Goal: Task Accomplishment & Management: Manage account settings

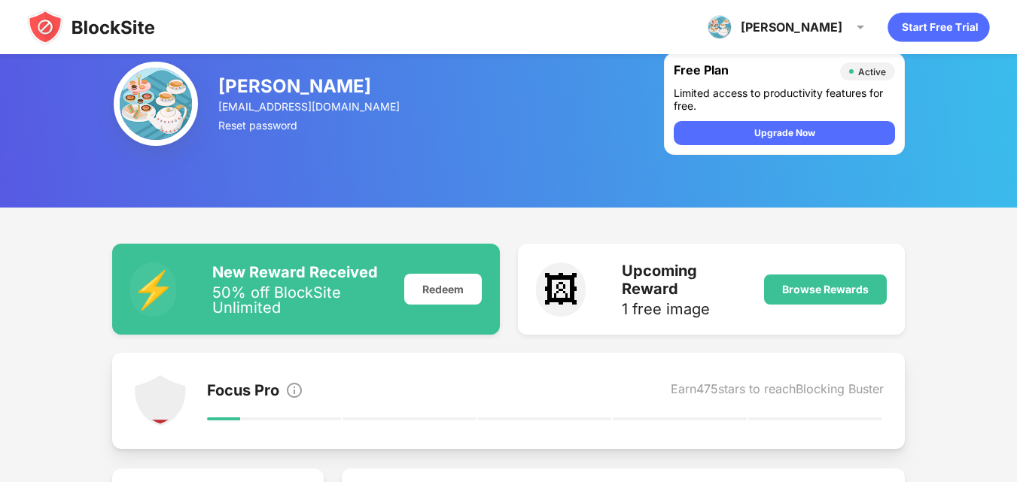
scroll to position [166, 0]
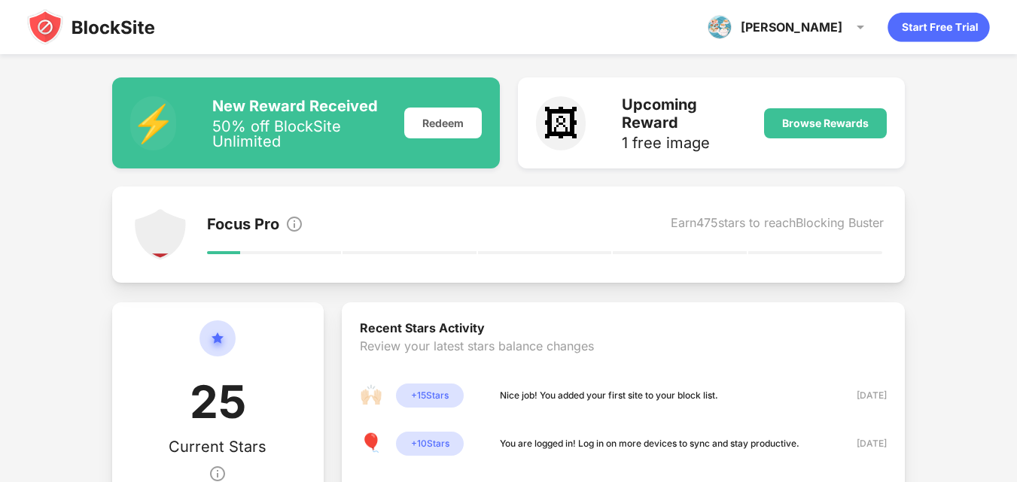
click at [427, 233] on div "Focus Pro Earn 475 stars to reach Blocking Buster" at bounding box center [545, 225] width 677 height 21
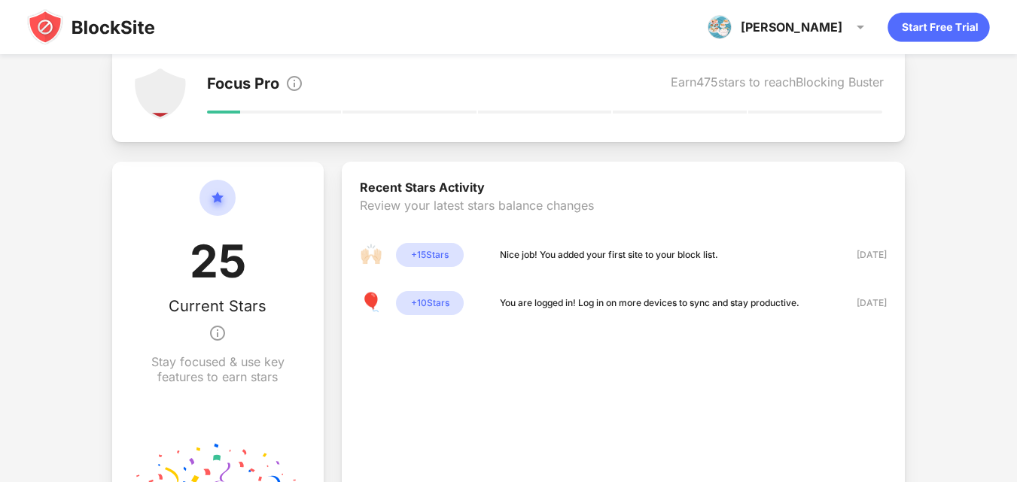
scroll to position [308, 0]
click at [303, 249] on div "25 Current Stars Stay focused & use key features to earn stars" at bounding box center [217, 334] width 211 height 346
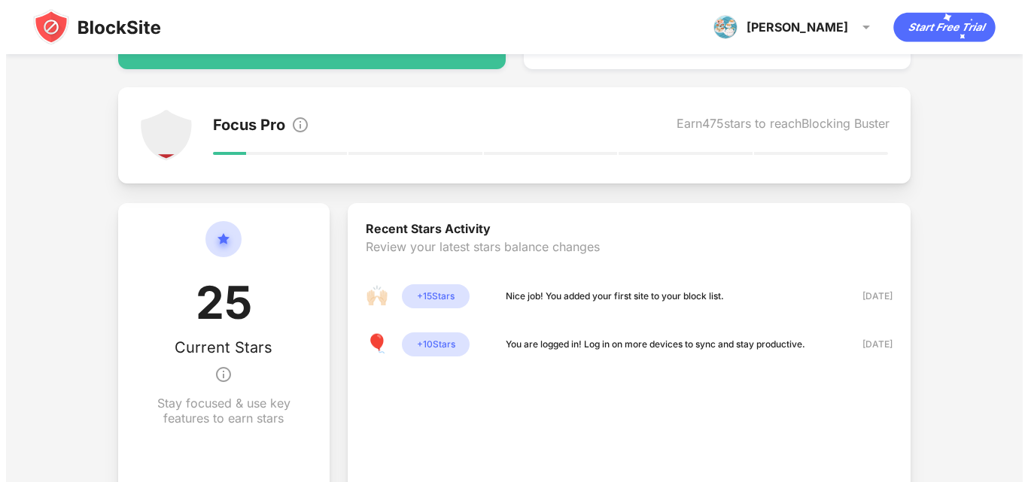
scroll to position [0, 0]
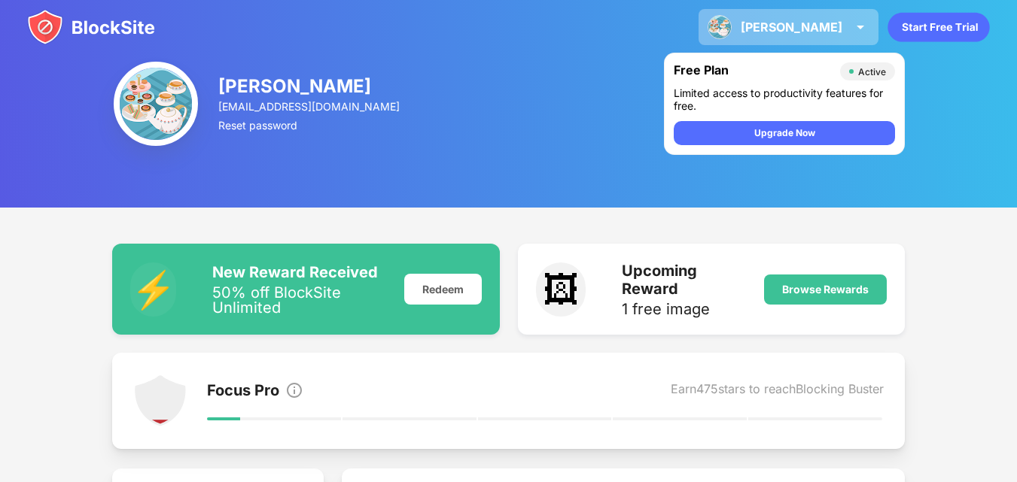
click at [804, 11] on div "Srishti Srishti Parashar View Account Insights Premium Rewards Settings Support…" at bounding box center [788, 27] width 180 height 36
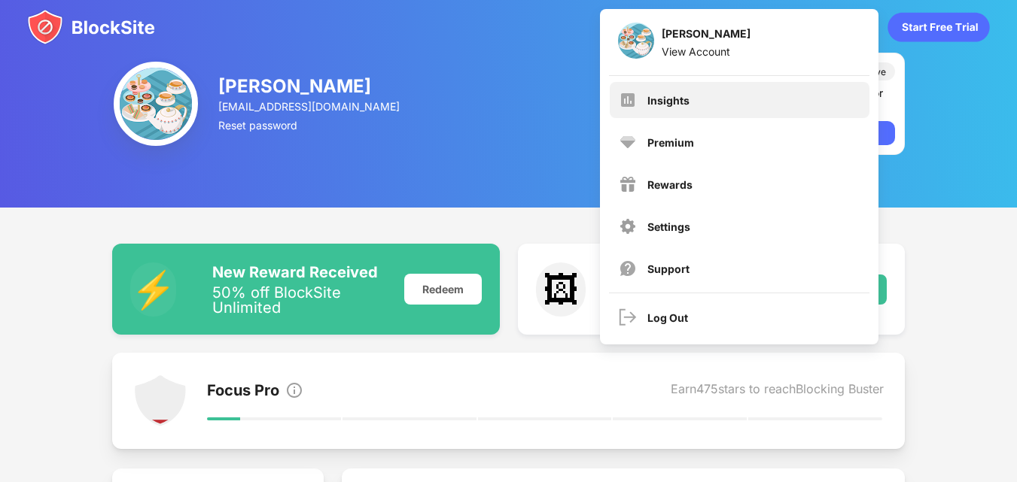
click at [720, 105] on div "Insights" at bounding box center [739, 100] width 260 height 36
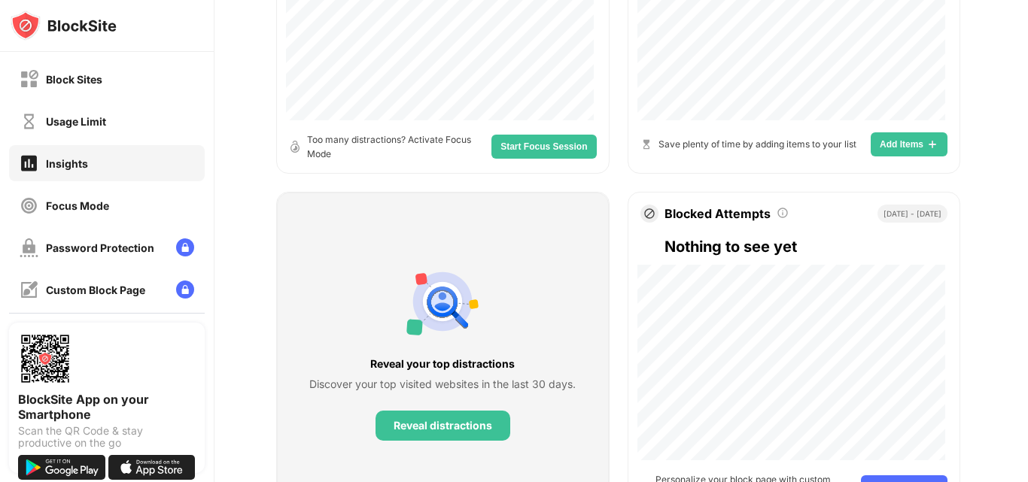
scroll to position [586, 8]
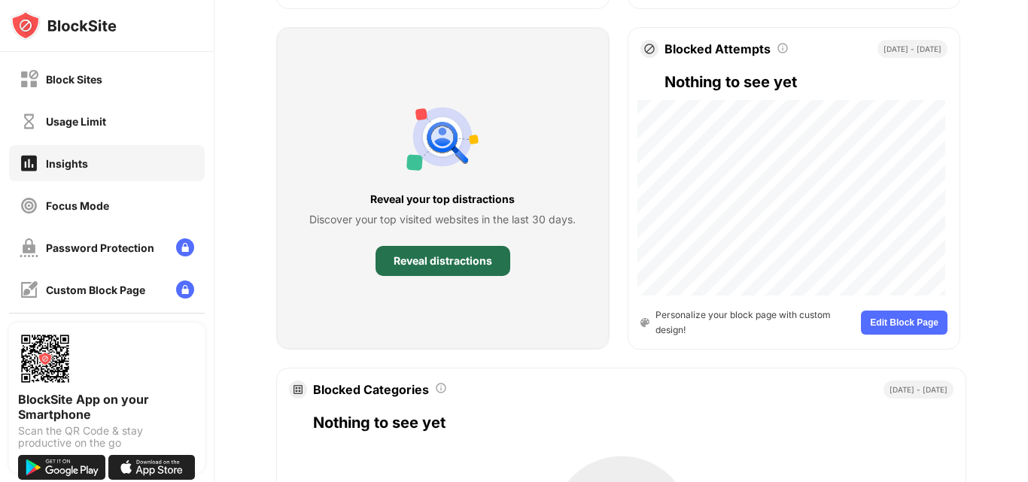
click at [475, 255] on div "Reveal distractions" at bounding box center [443, 261] width 99 height 12
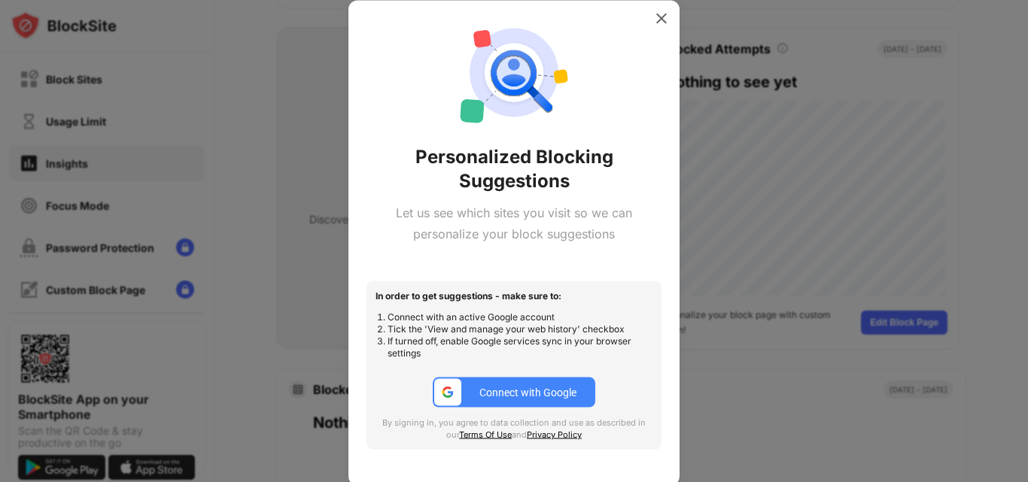
click at [564, 390] on div "Connect with Google" at bounding box center [527, 393] width 97 height 12
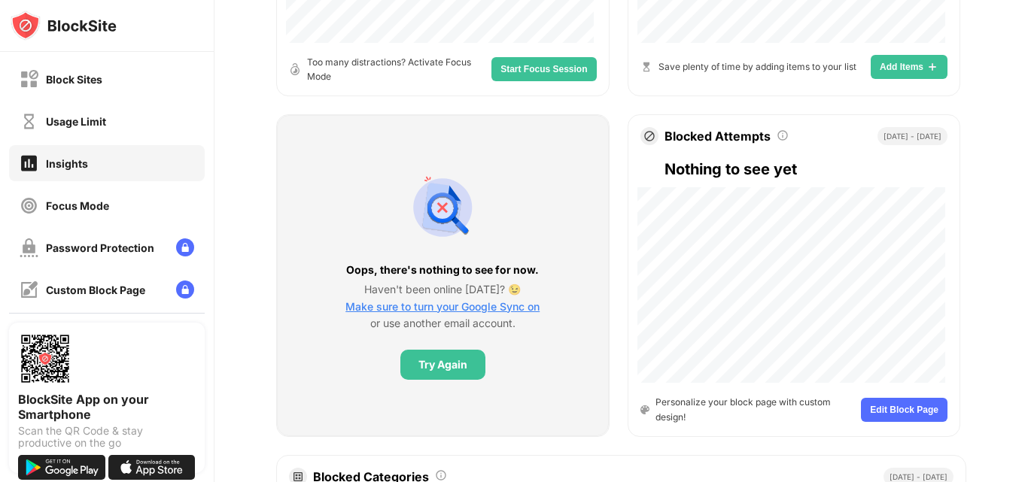
scroll to position [498, 8]
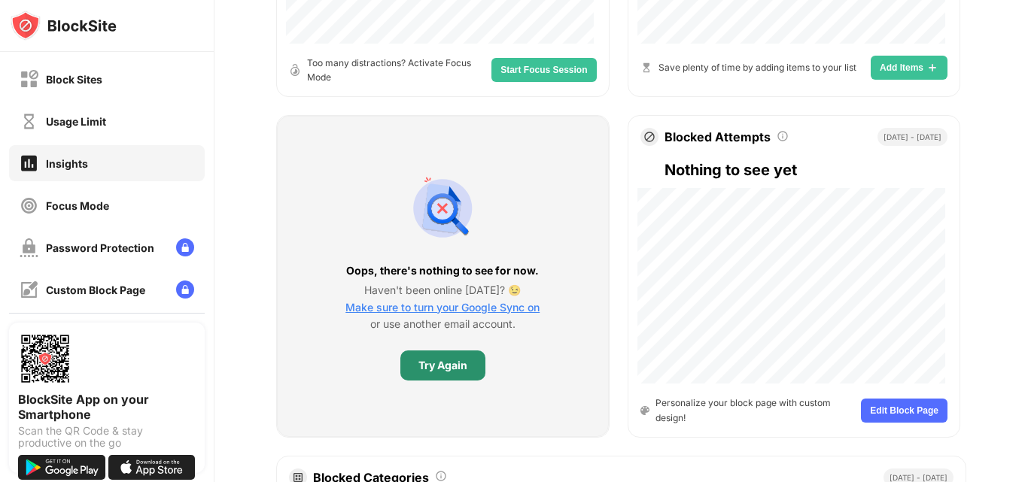
click at [450, 372] on div "Try Again" at bounding box center [442, 366] width 49 height 12
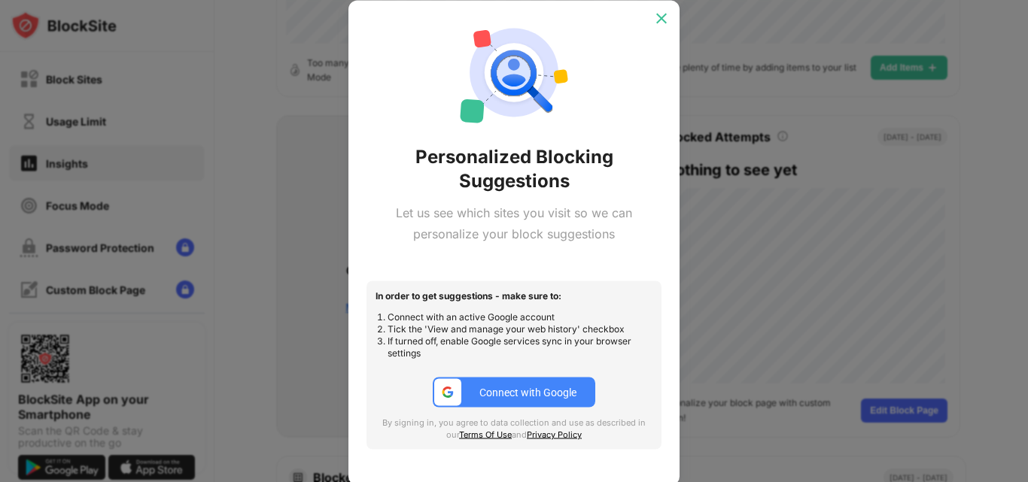
click at [670, 23] on div at bounding box center [661, 18] width 24 height 24
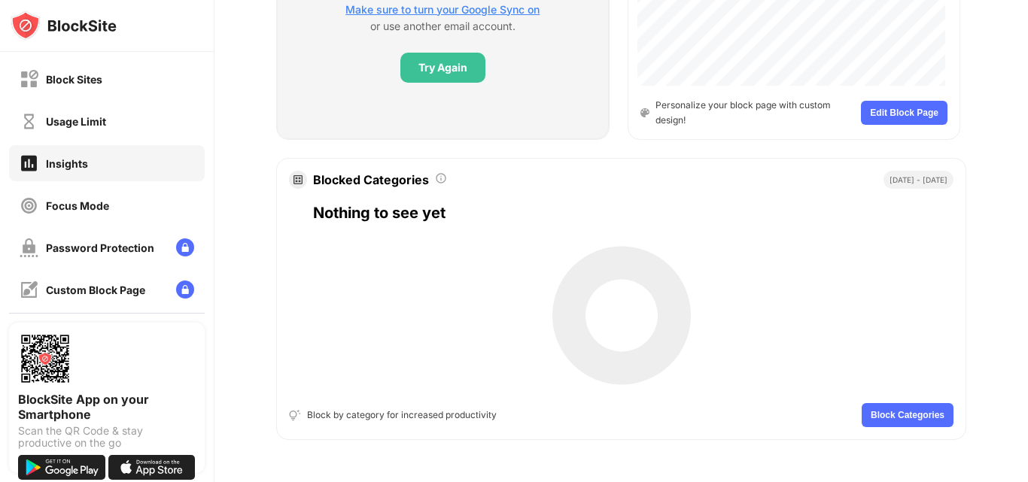
scroll to position [807, 11]
click at [98, 124] on div "Usage Limit" at bounding box center [76, 121] width 60 height 13
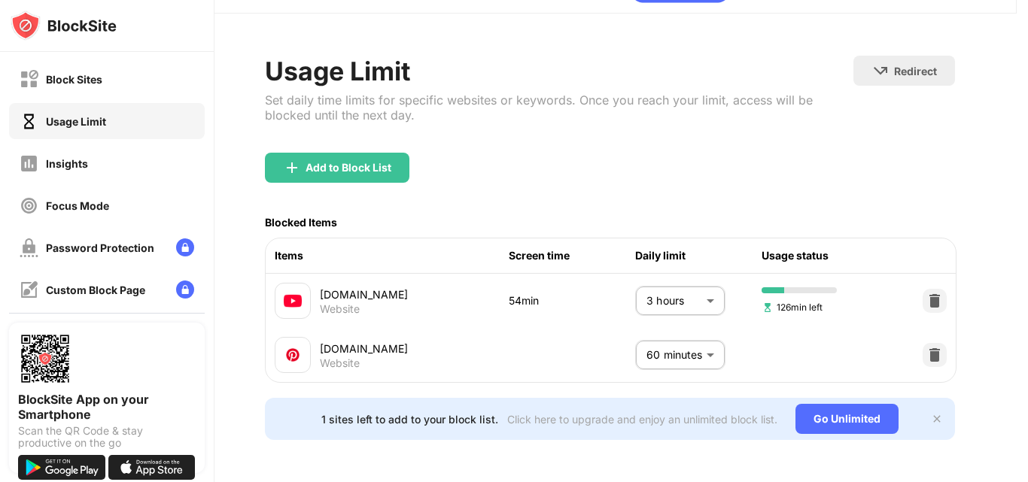
scroll to position [56, 11]
click at [664, 284] on body "Block Sites Usage Limit Insights Focus Mode Password Protection Custom Block Pa…" at bounding box center [514, 241] width 1028 height 482
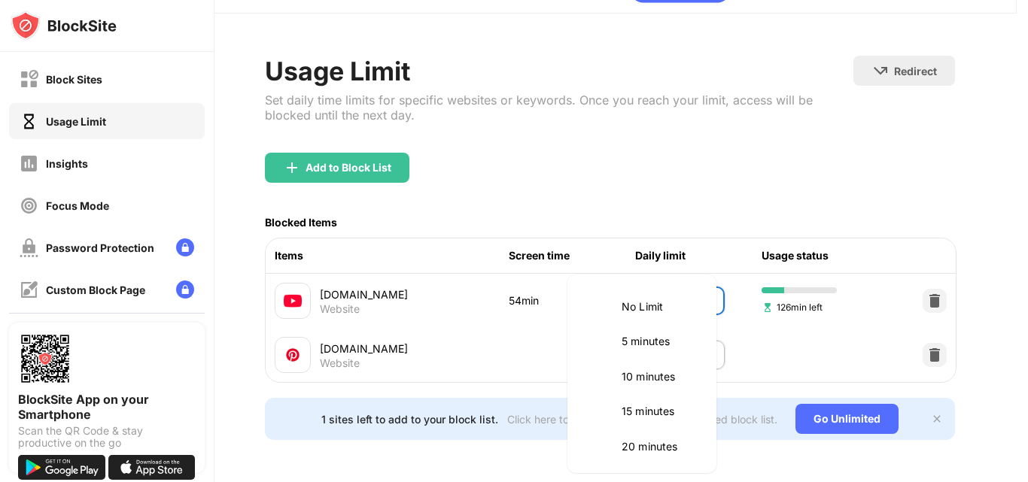
scroll to position [492, 0]
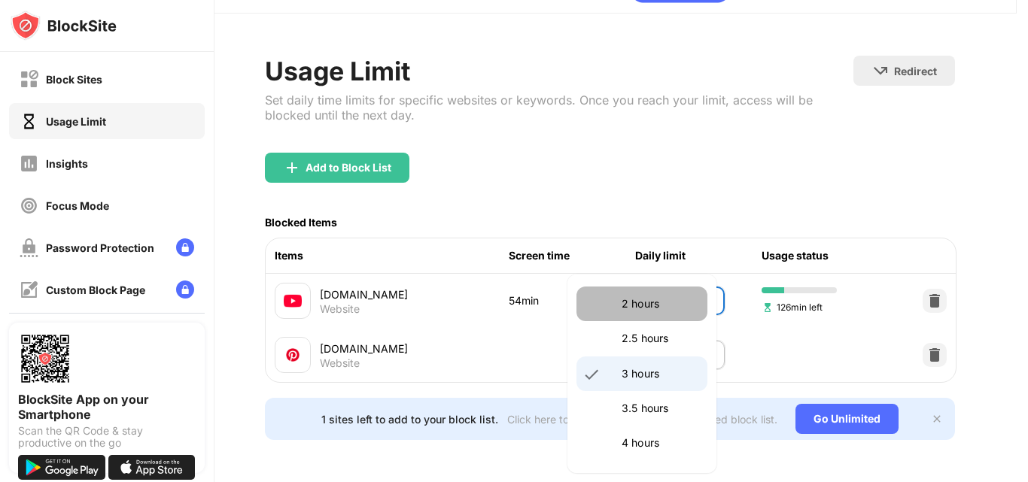
click at [651, 306] on p "2 hours" at bounding box center [660, 304] width 77 height 17
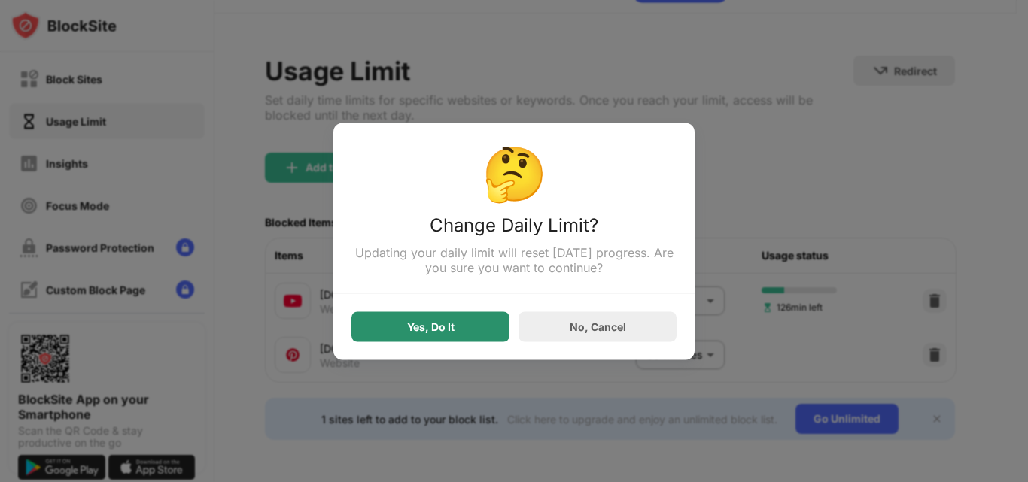
click at [464, 342] on div "Yes, Do It" at bounding box center [430, 327] width 158 height 30
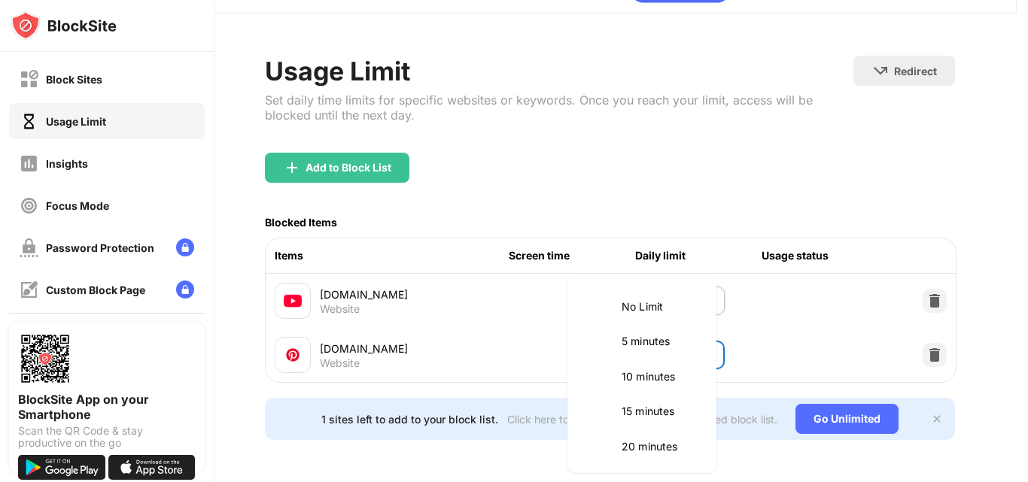
click at [668, 343] on body "Block Sites Usage Limit Insights Focus Mode Password Protection Custom Block Pa…" at bounding box center [514, 241] width 1028 height 482
click at [676, 144] on div at bounding box center [514, 241] width 1028 height 482
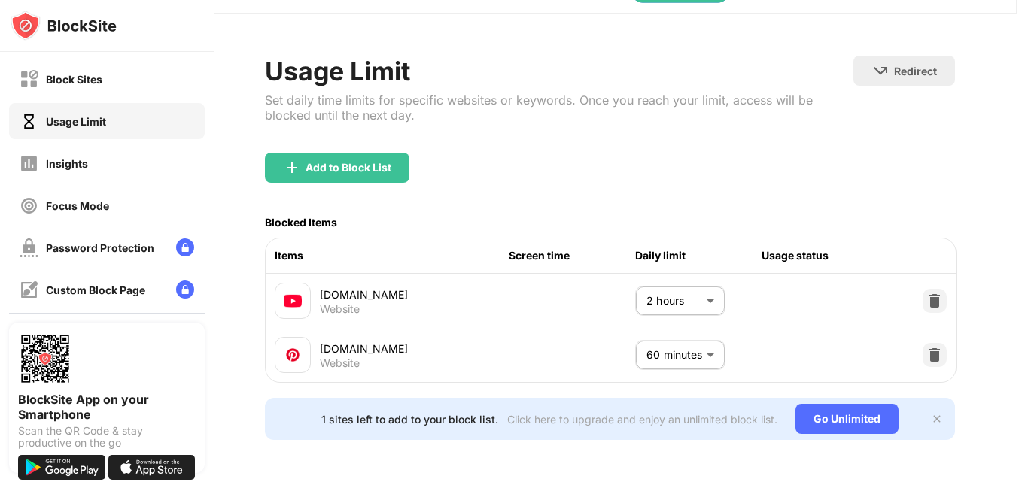
click at [598, 283] on div "youtube.com Website 2 hours *** ​" at bounding box center [611, 301] width 690 height 54
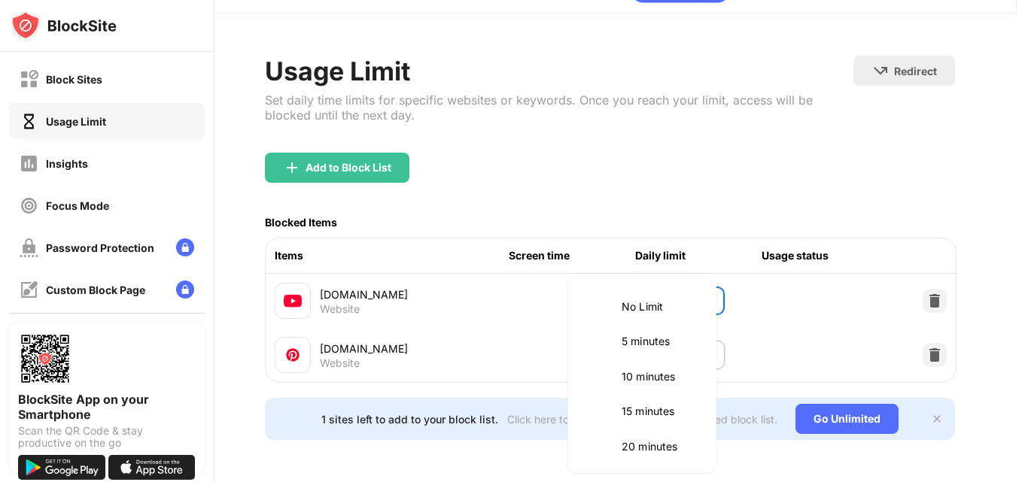
click at [633, 288] on body "Block Sites Usage Limit Insights Focus Mode Password Protection Custom Block Pa…" at bounding box center [514, 241] width 1028 height 482
click at [619, 381] on li "2 hours" at bounding box center [641, 374] width 131 height 35
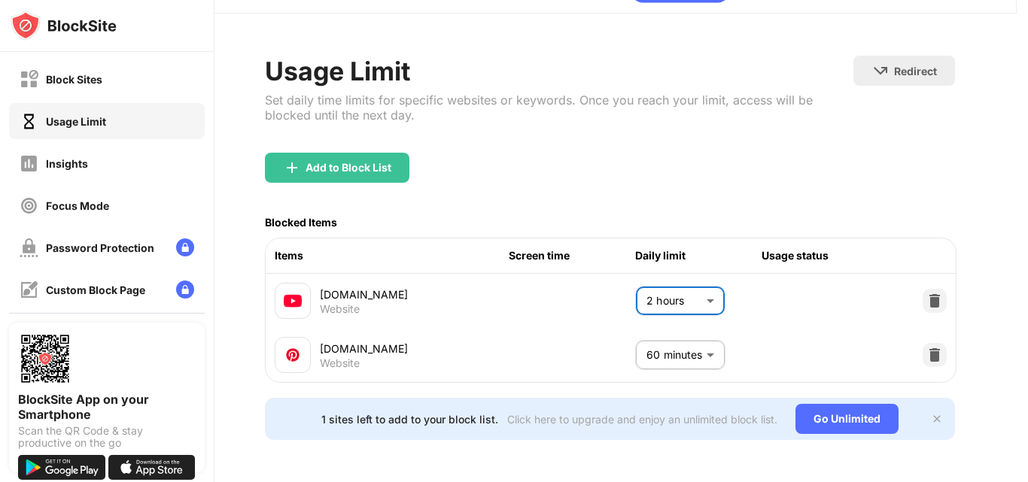
click at [655, 294] on body "Block Sites Usage Limit Insights Focus Mode Password Protection Custom Block Pa…" at bounding box center [514, 241] width 1028 height 482
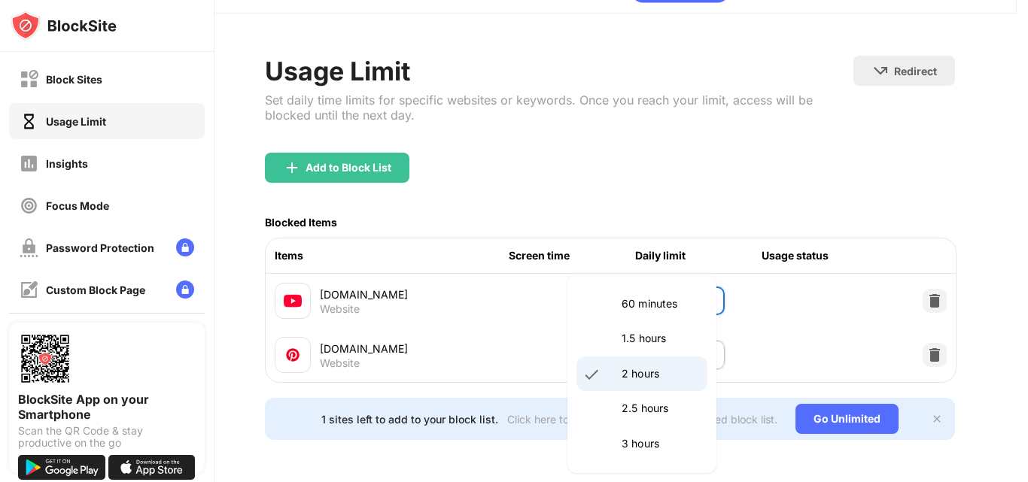
click at [673, 337] on p "1.5 hours" at bounding box center [660, 338] width 77 height 17
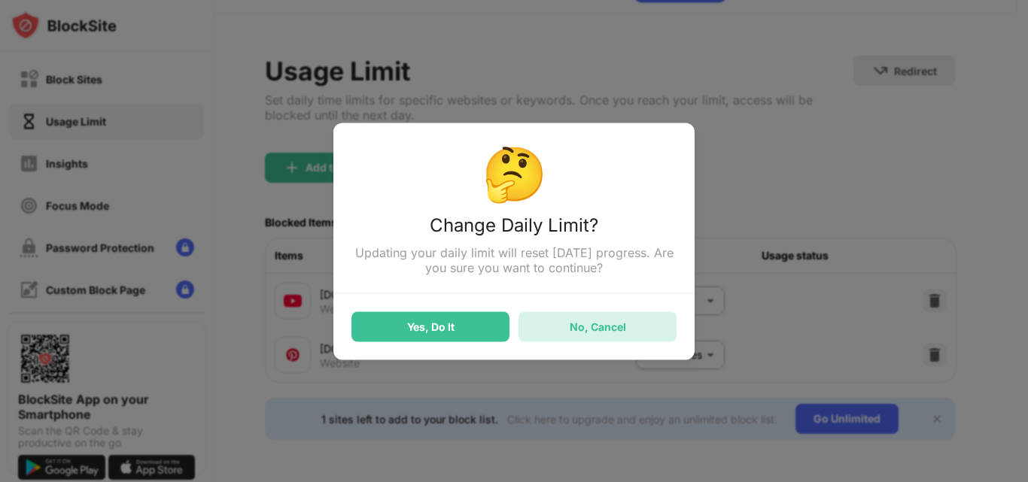
click at [603, 333] on div "No, Cancel" at bounding box center [598, 327] width 56 height 13
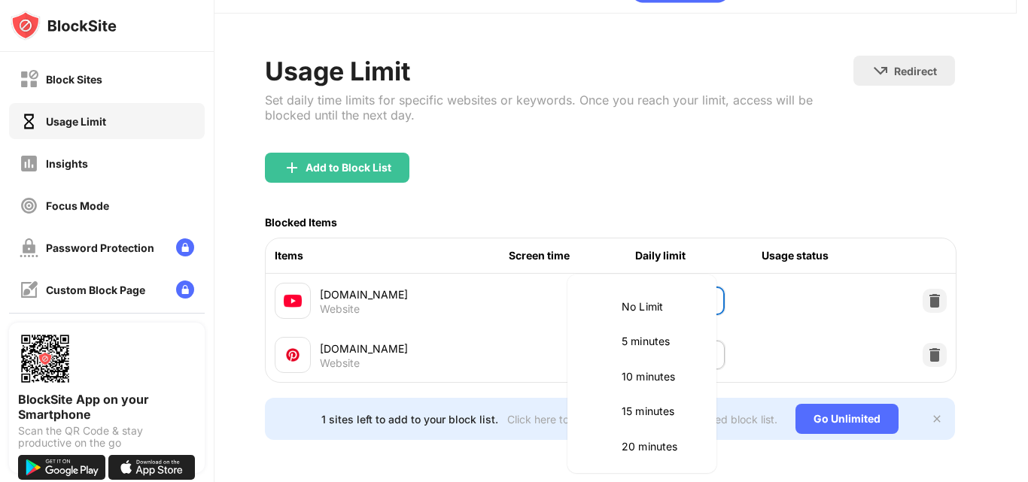
click at [659, 292] on body "Block Sites Usage Limit Insights Focus Mode Password Protection Custom Block Pa…" at bounding box center [514, 241] width 1028 height 482
click at [624, 339] on p "1.5 hours" at bounding box center [660, 338] width 77 height 17
type input "**"
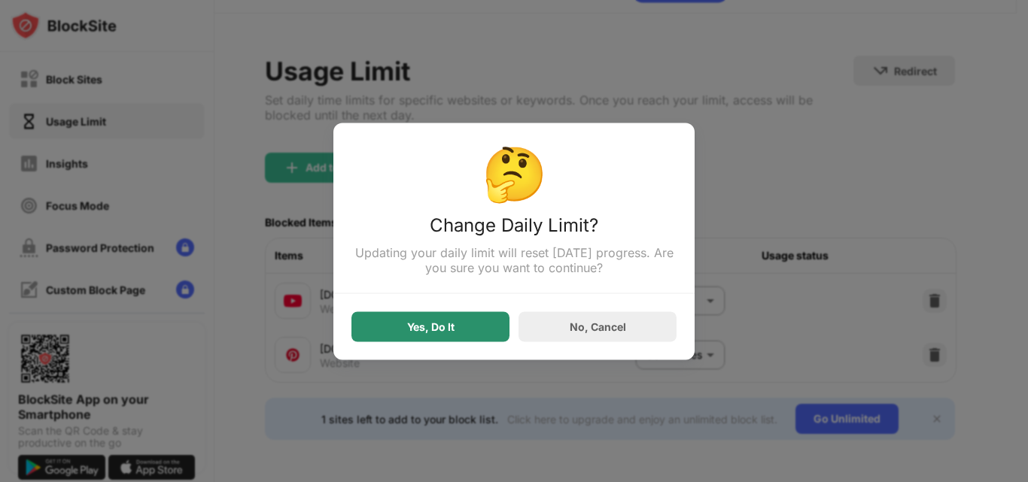
click at [464, 321] on div "Yes, Do It" at bounding box center [430, 327] width 158 height 30
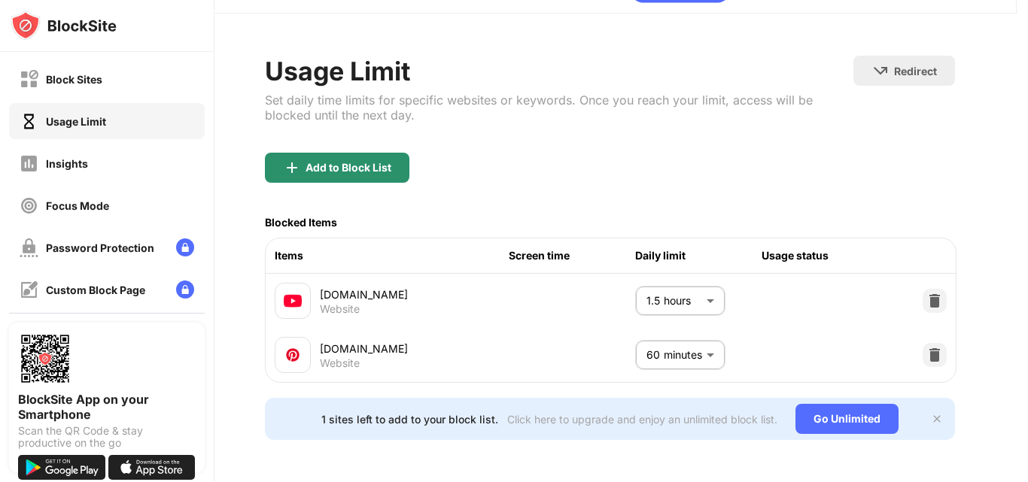
click at [345, 159] on div "Add to Block List" at bounding box center [337, 168] width 144 height 30
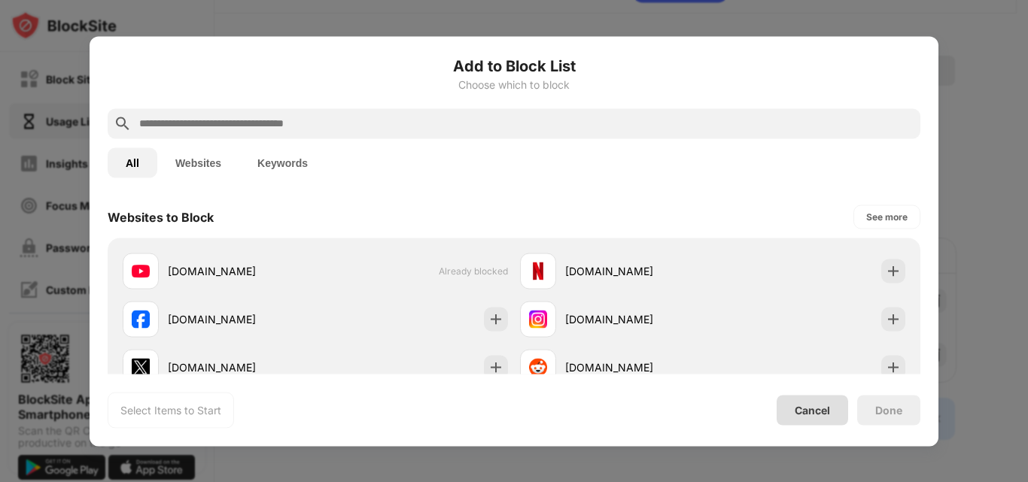
click at [805, 401] on div "Cancel" at bounding box center [812, 410] width 71 height 30
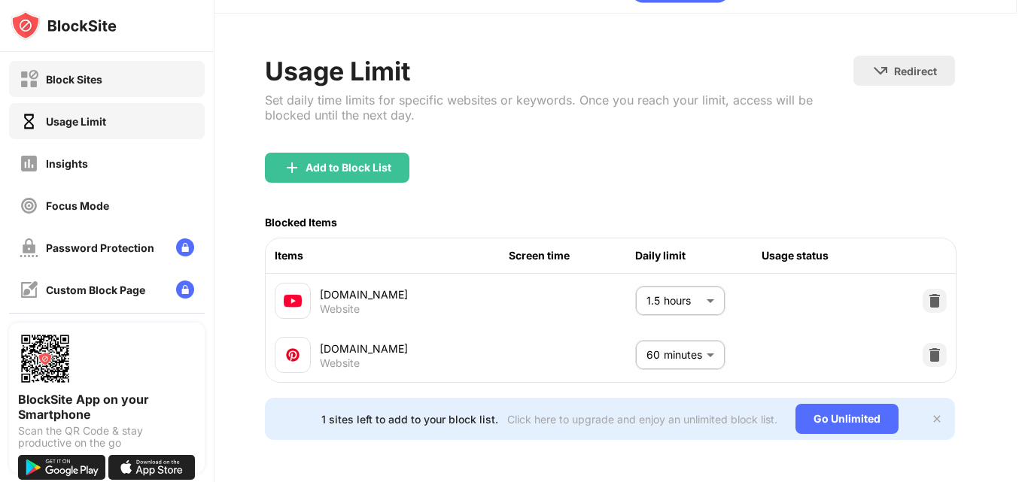
click at [91, 82] on div "Block Sites" at bounding box center [74, 79] width 56 height 13
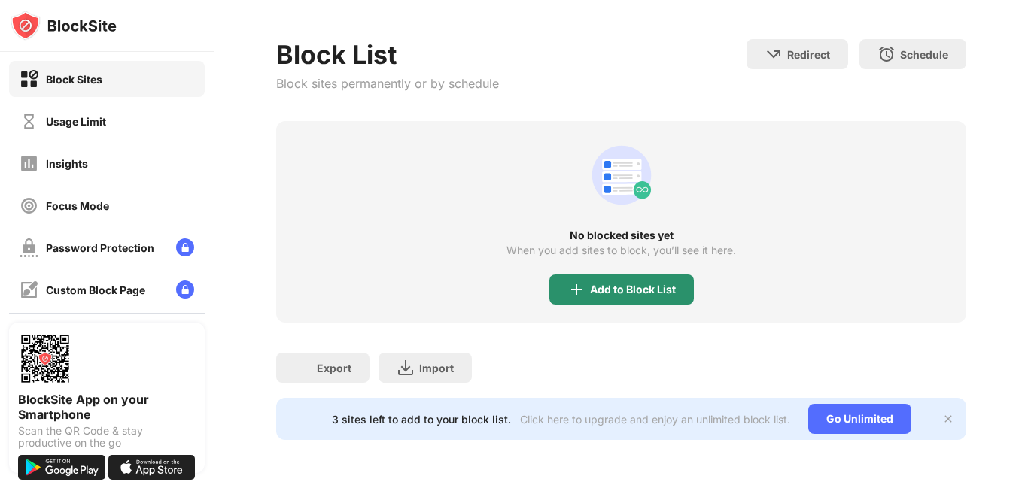
click at [594, 297] on div "Add to Block List" at bounding box center [621, 290] width 144 height 30
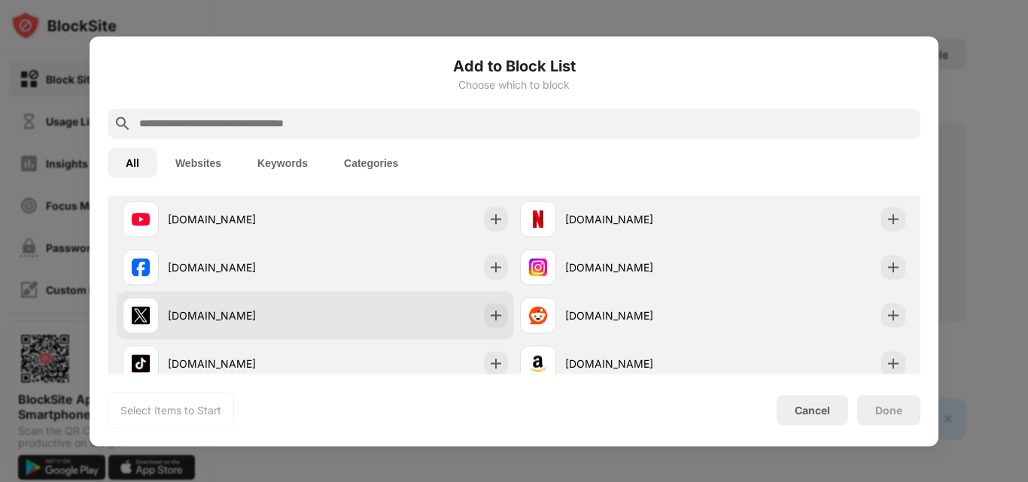
scroll to position [263, 0]
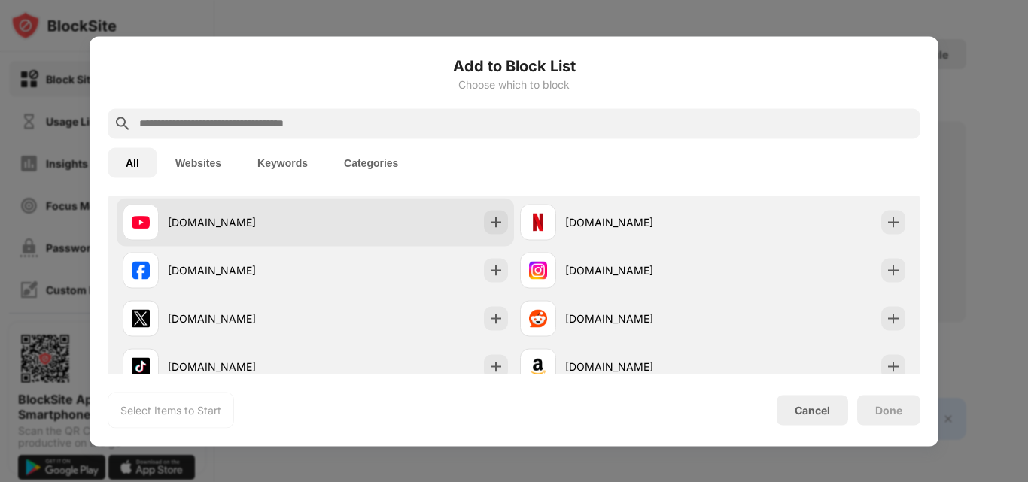
click at [293, 242] on div "youtube.com" at bounding box center [315, 222] width 397 height 48
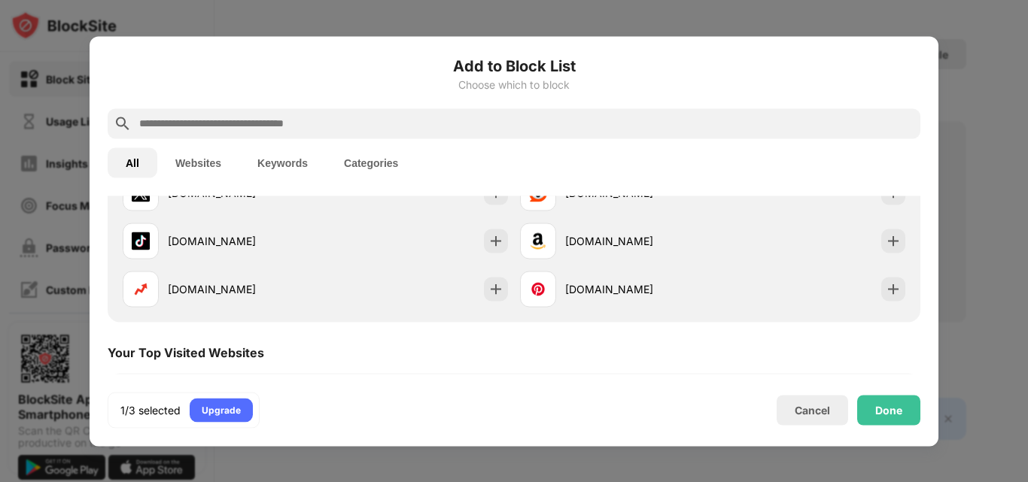
scroll to position [393, 0]
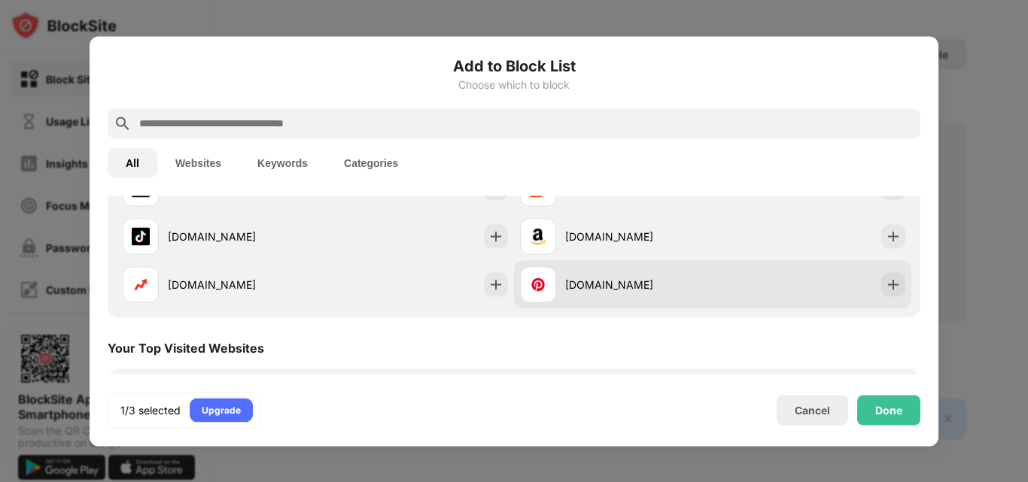
click at [579, 293] on div "pinterest.com" at bounding box center [616, 284] width 193 height 36
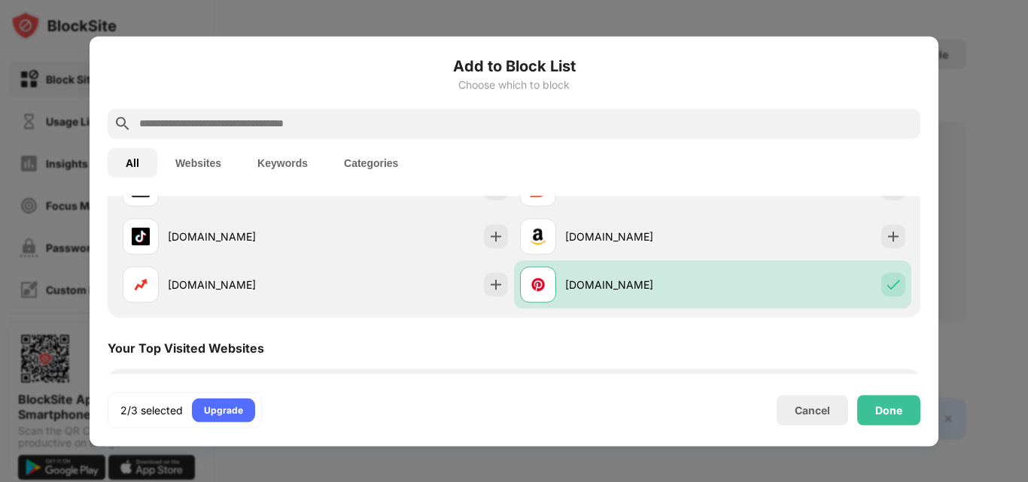
click at [305, 156] on button "Keywords" at bounding box center [282, 162] width 87 height 30
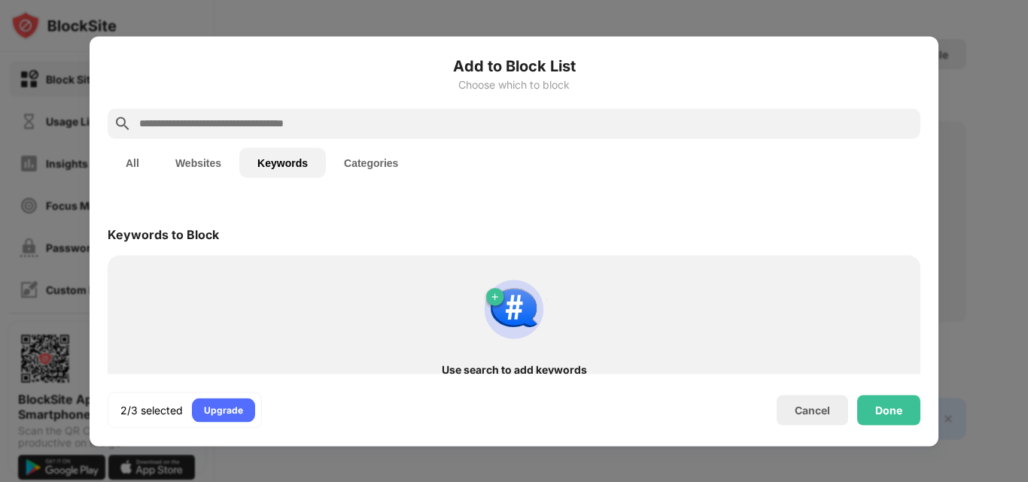
scroll to position [0, 0]
click at [190, 166] on button "Websites" at bounding box center [198, 162] width 82 height 30
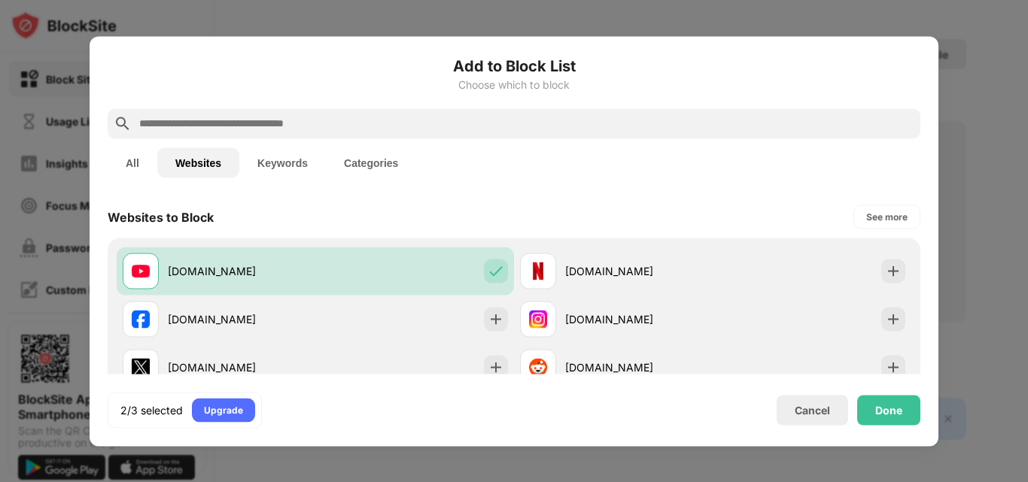
click at [390, 166] on button "Categories" at bounding box center [371, 162] width 90 height 30
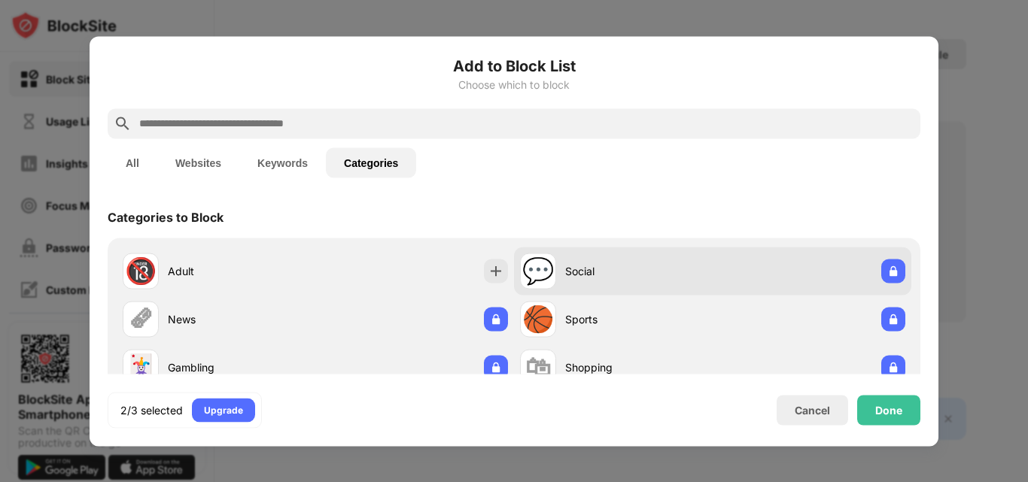
scroll to position [44, 0]
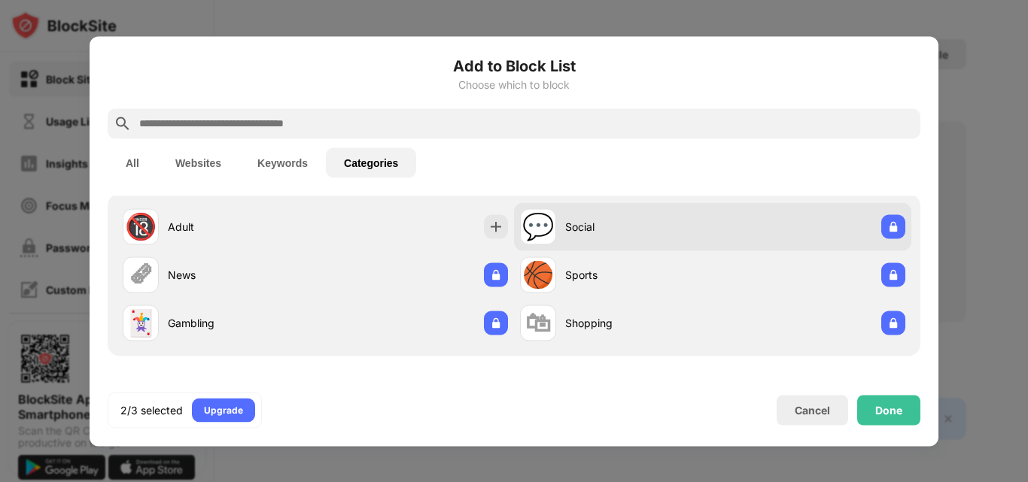
click at [626, 243] on div "💬 Social" at bounding box center [616, 226] width 193 height 36
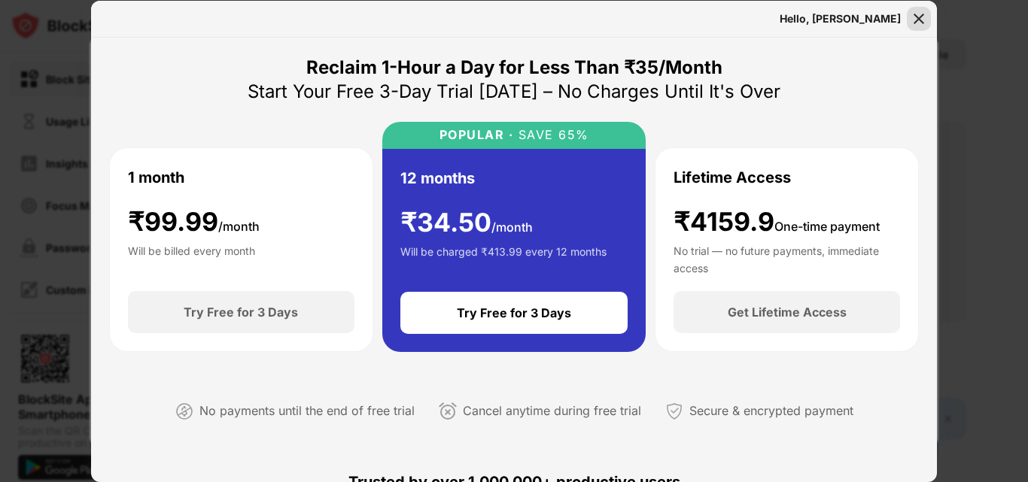
click at [920, 8] on div at bounding box center [919, 19] width 24 height 24
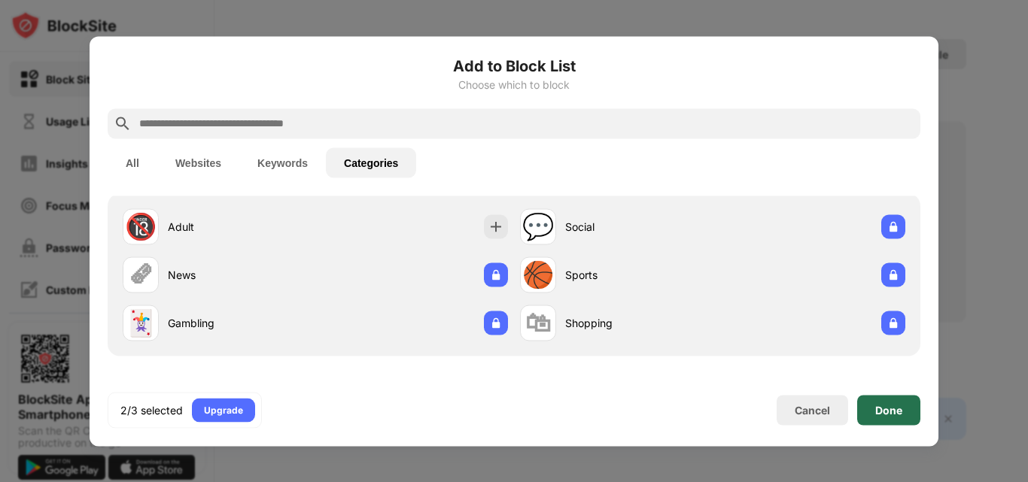
click at [888, 406] on div "Done" at bounding box center [888, 410] width 27 height 12
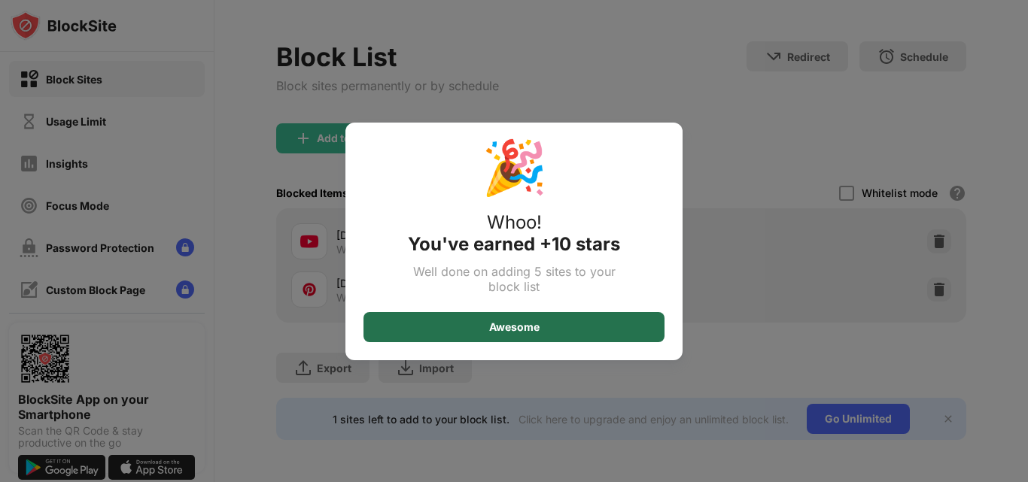
click at [510, 323] on div "Awesome" at bounding box center [514, 327] width 50 height 12
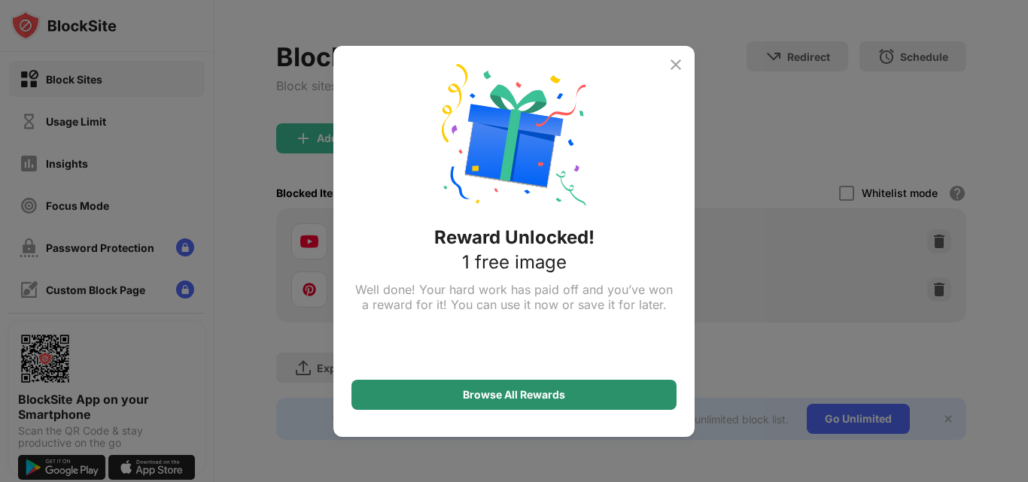
click at [543, 397] on div "Browse All Rewards" at bounding box center [514, 395] width 102 height 12
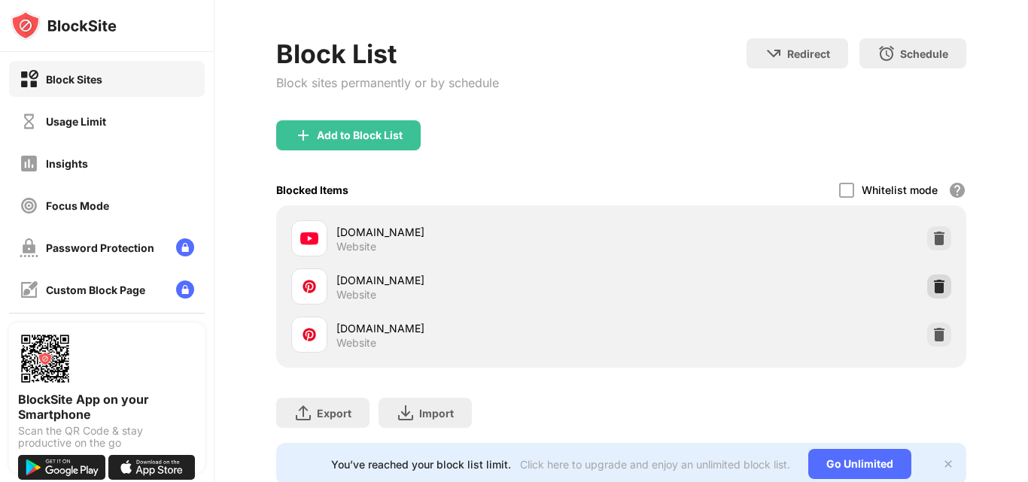
click at [927, 287] on div at bounding box center [939, 287] width 24 height 24
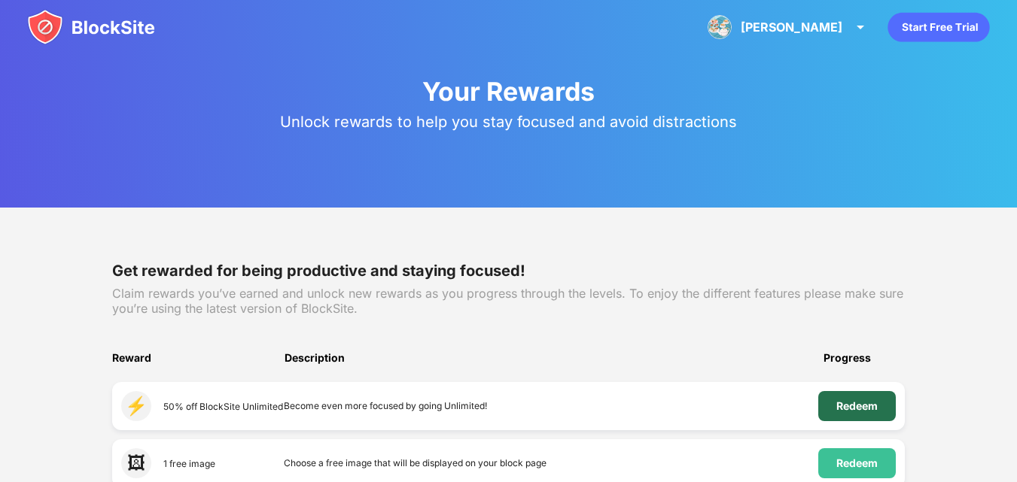
click at [871, 402] on div "Redeem" at bounding box center [856, 406] width 41 height 12
